Goal: Transaction & Acquisition: Download file/media

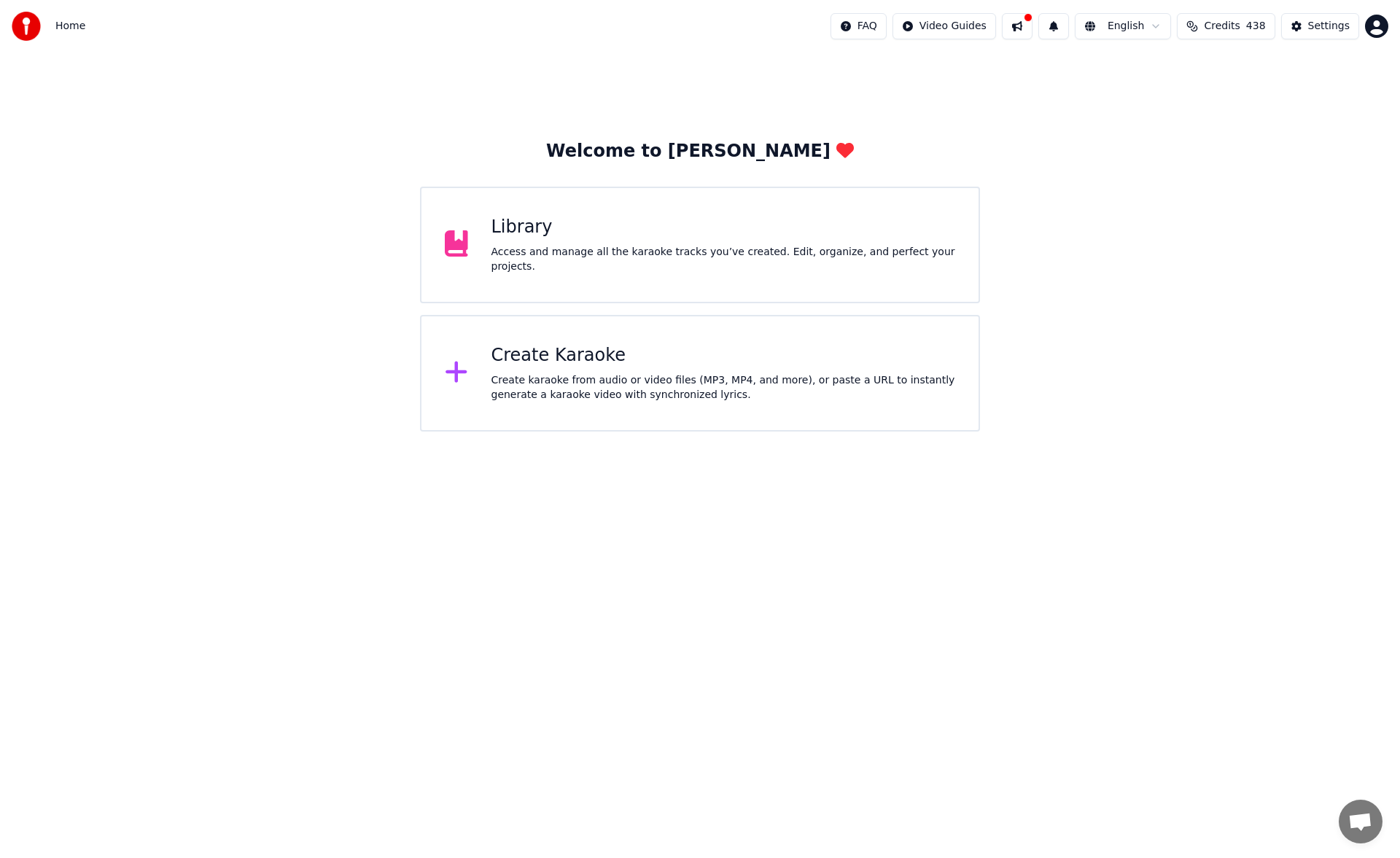
click at [770, 239] on div "Library" at bounding box center [724, 227] width 464 height 24
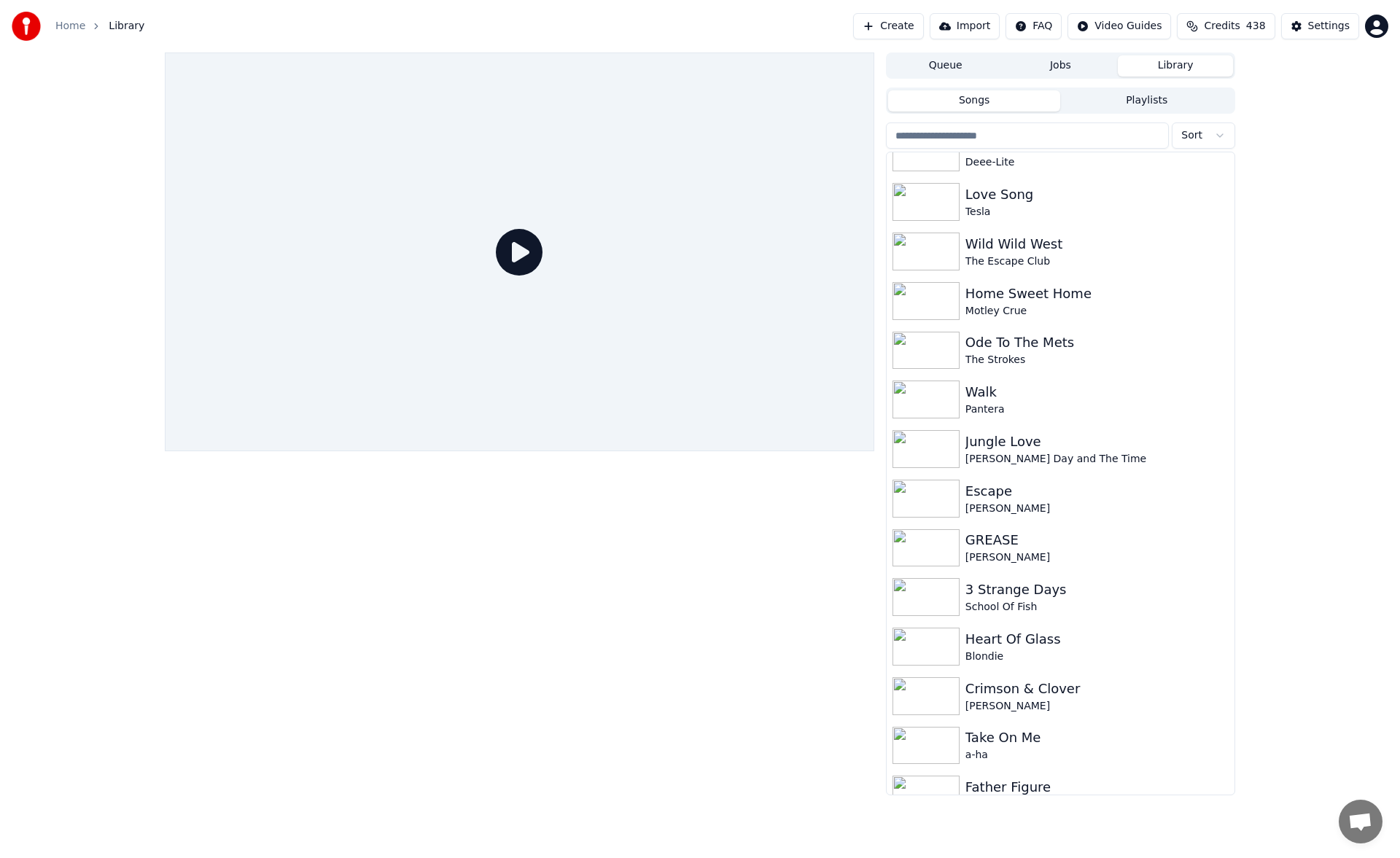
scroll to position [3669, 0]
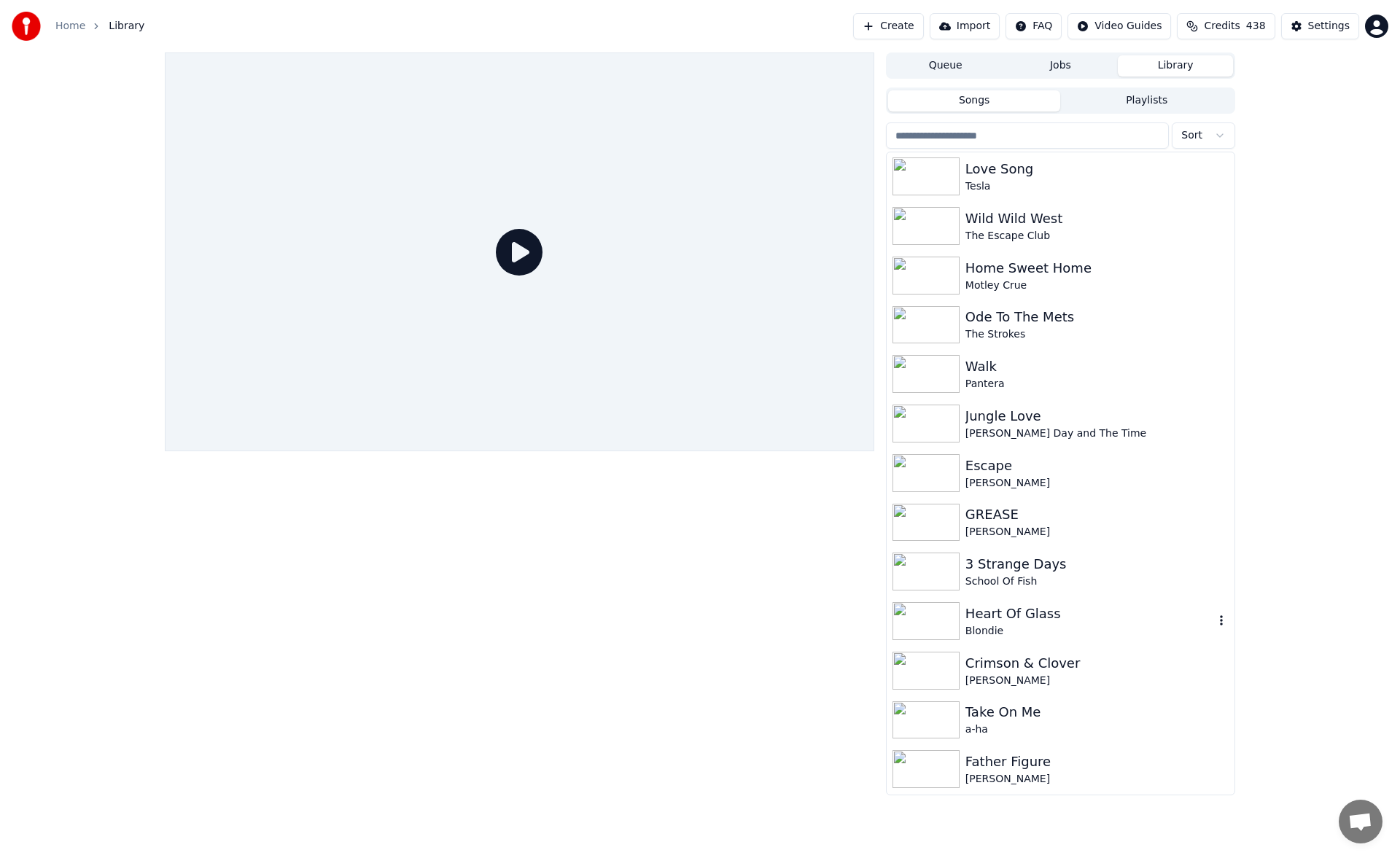
click at [1054, 624] on div "Blondie" at bounding box center [1090, 631] width 249 height 15
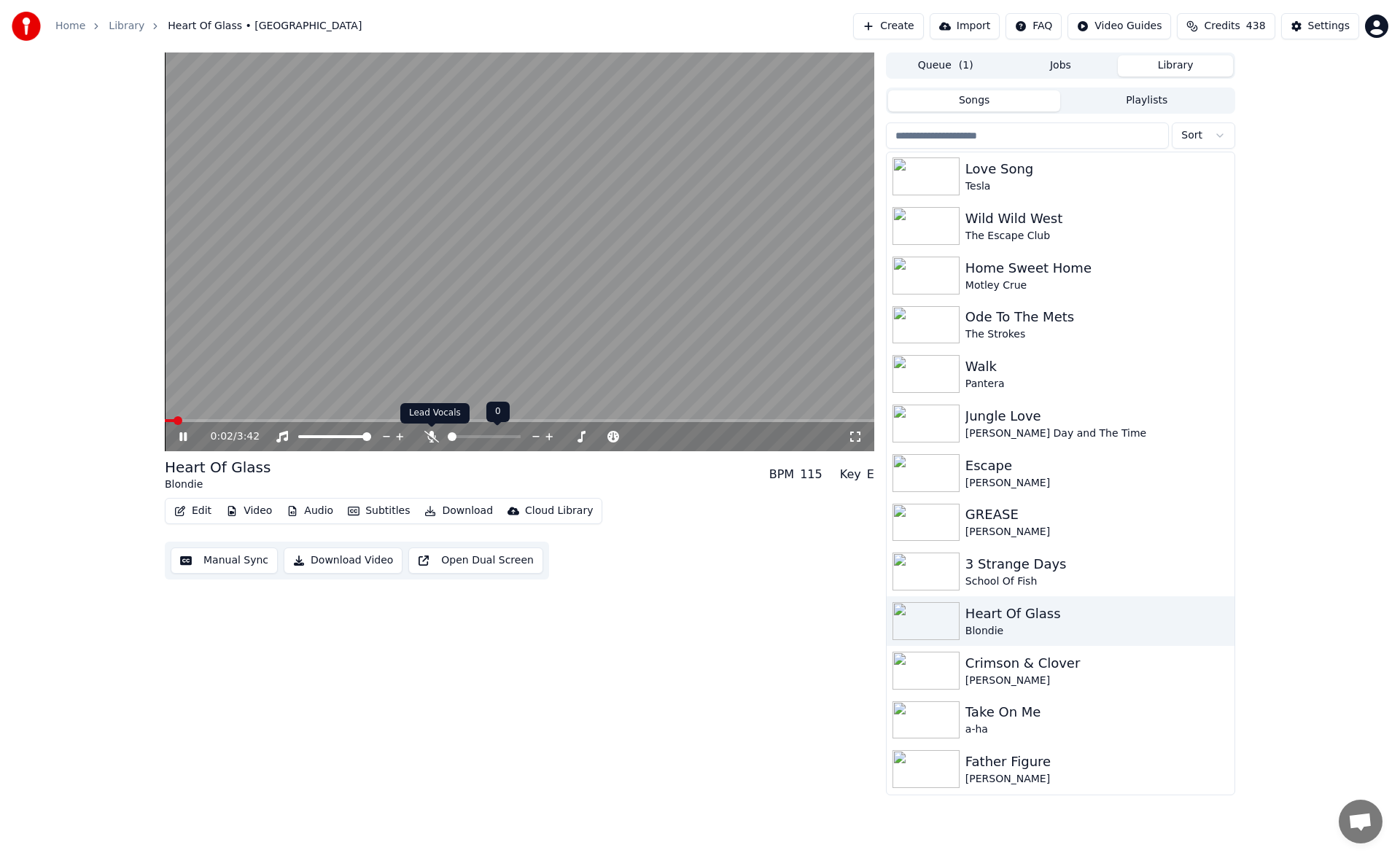
click at [430, 434] on icon at bounding box center [431, 437] width 15 height 12
click at [227, 421] on span at bounding box center [519, 420] width 709 height 3
click at [520, 433] on span at bounding box center [516, 436] width 9 height 9
click at [169, 419] on span at bounding box center [168, 420] width 7 height 3
click at [855, 432] on icon at bounding box center [855, 437] width 15 height 12
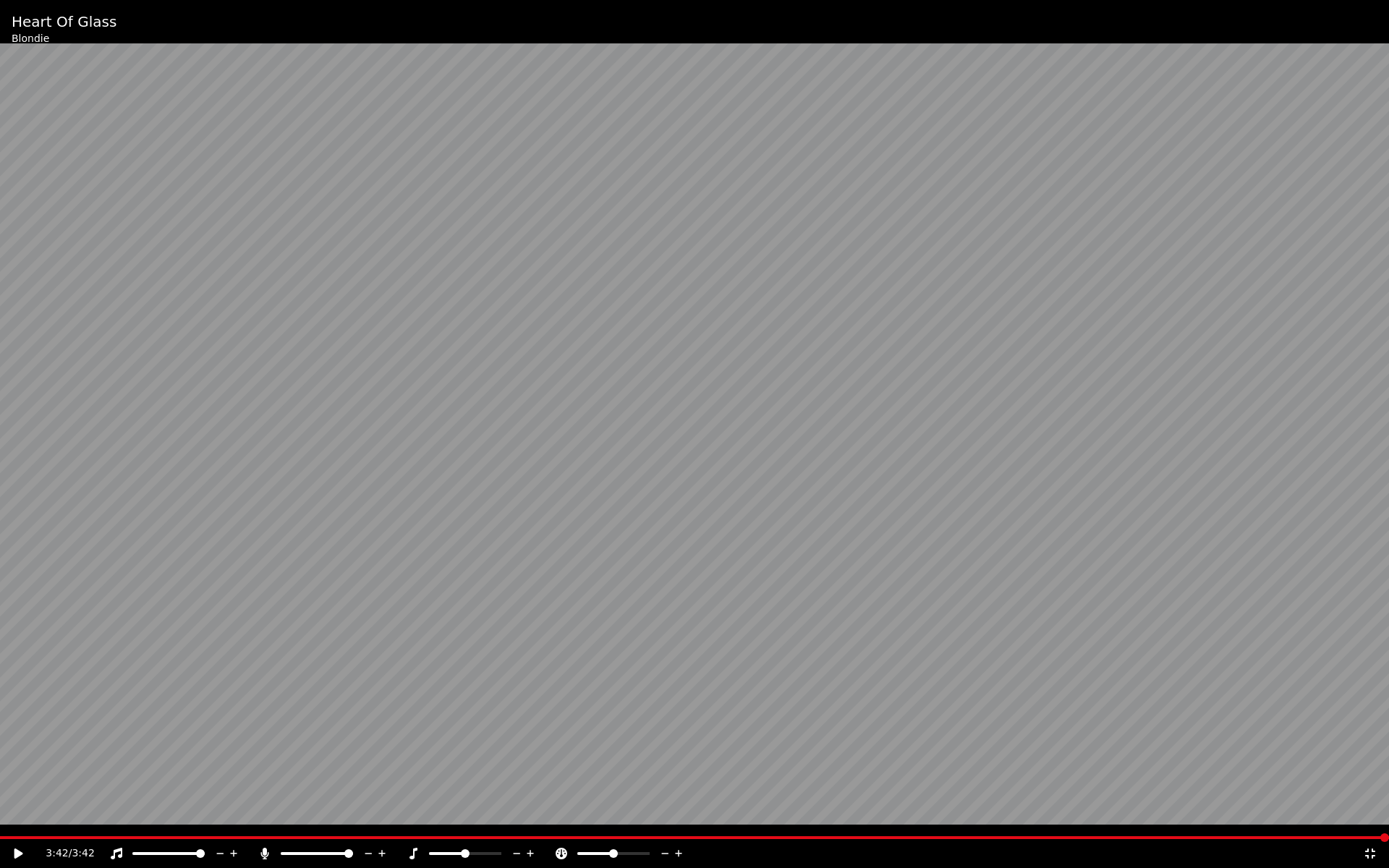
click at [1372, 851] on icon at bounding box center [1371, 853] width 10 height 10
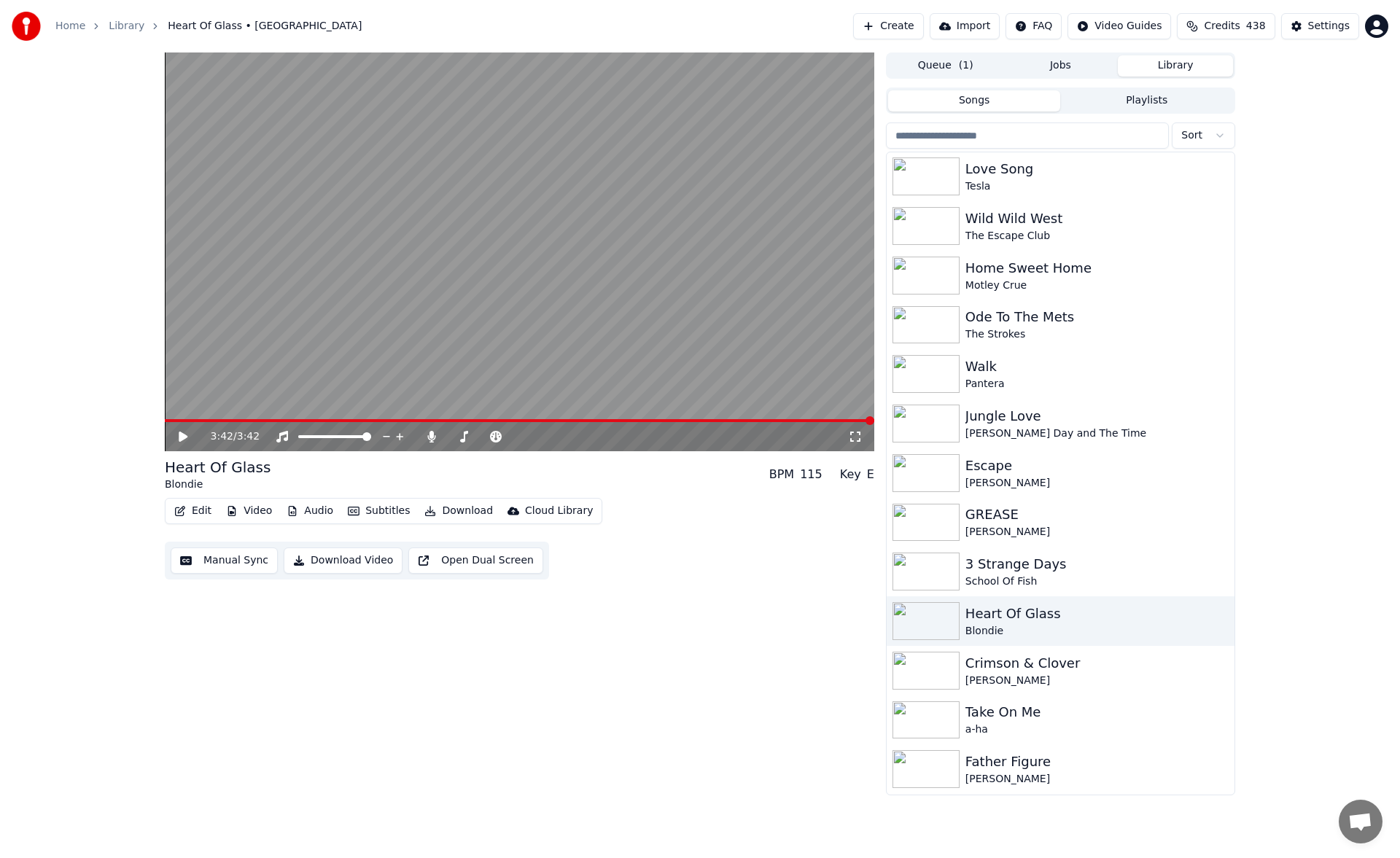
click at [279, 420] on span at bounding box center [519, 420] width 709 height 3
click at [185, 435] on icon at bounding box center [193, 437] width 34 height 12
click at [477, 434] on span at bounding box center [477, 436] width 9 height 9
click at [184, 436] on icon at bounding box center [182, 436] width 7 height 9
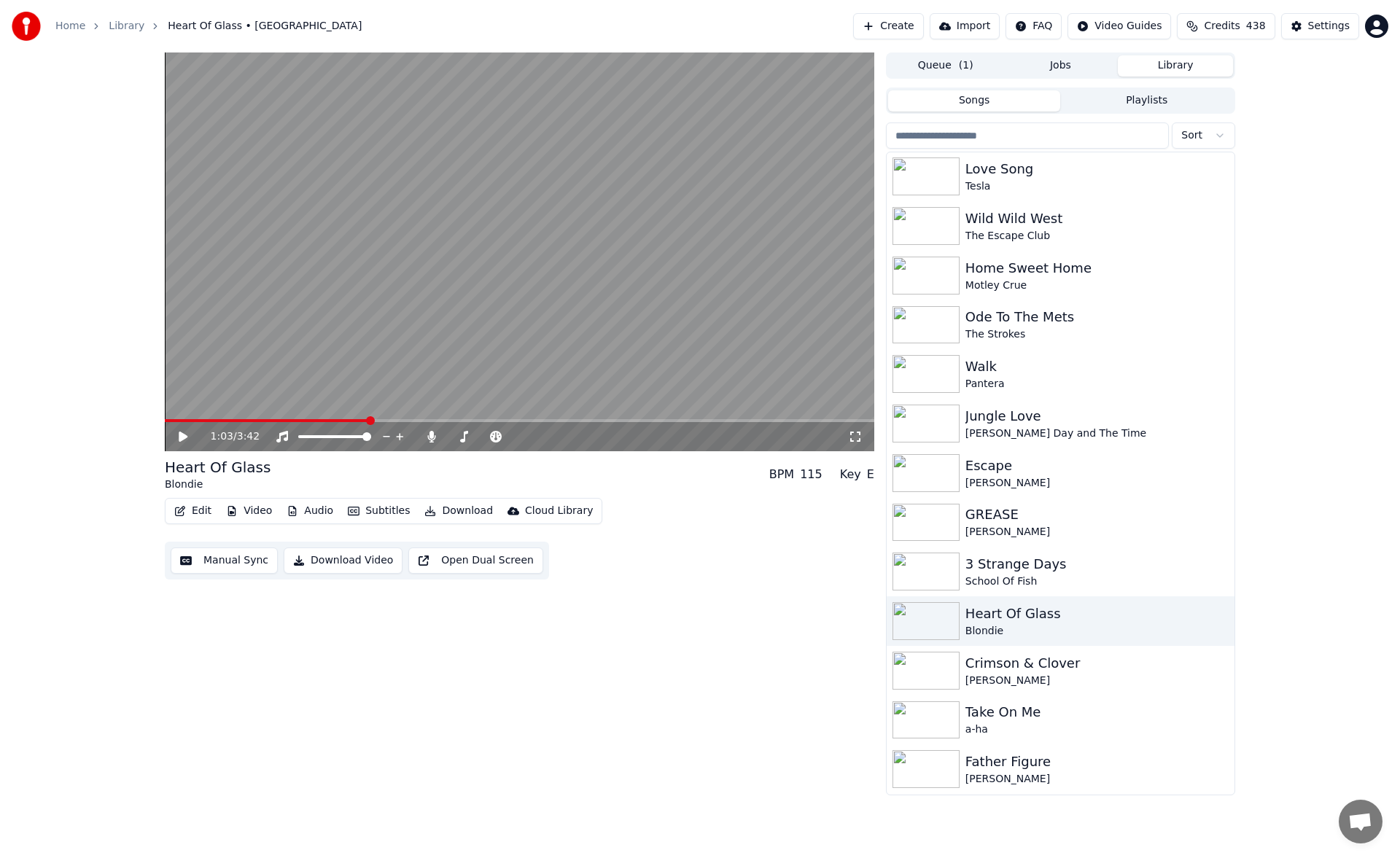
click at [445, 515] on button "Download" at bounding box center [459, 510] width 80 height 21
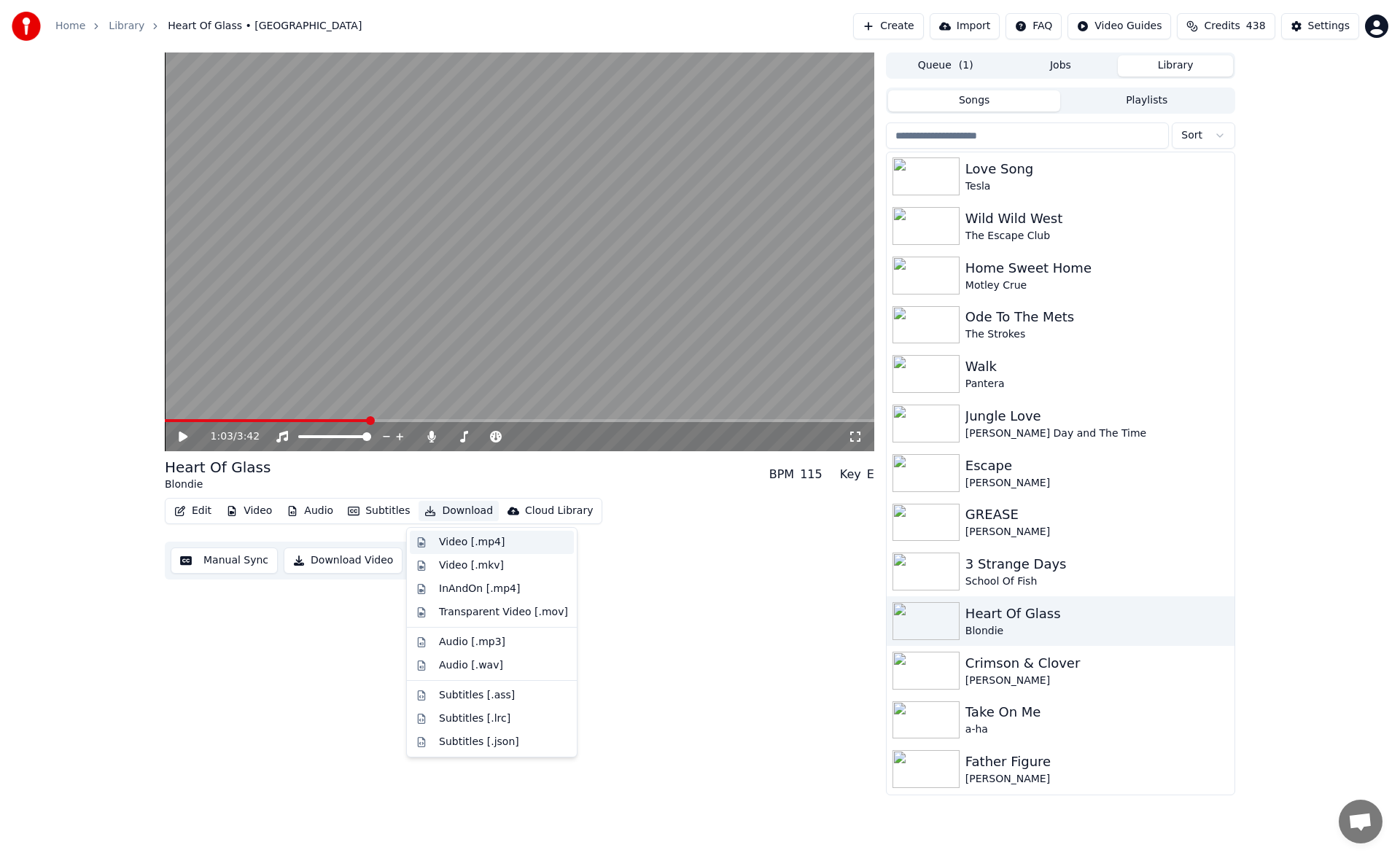
click at [495, 544] on div "Video [.mp4]" at bounding box center [471, 542] width 66 height 15
